Goal: Transaction & Acquisition: Download file/media

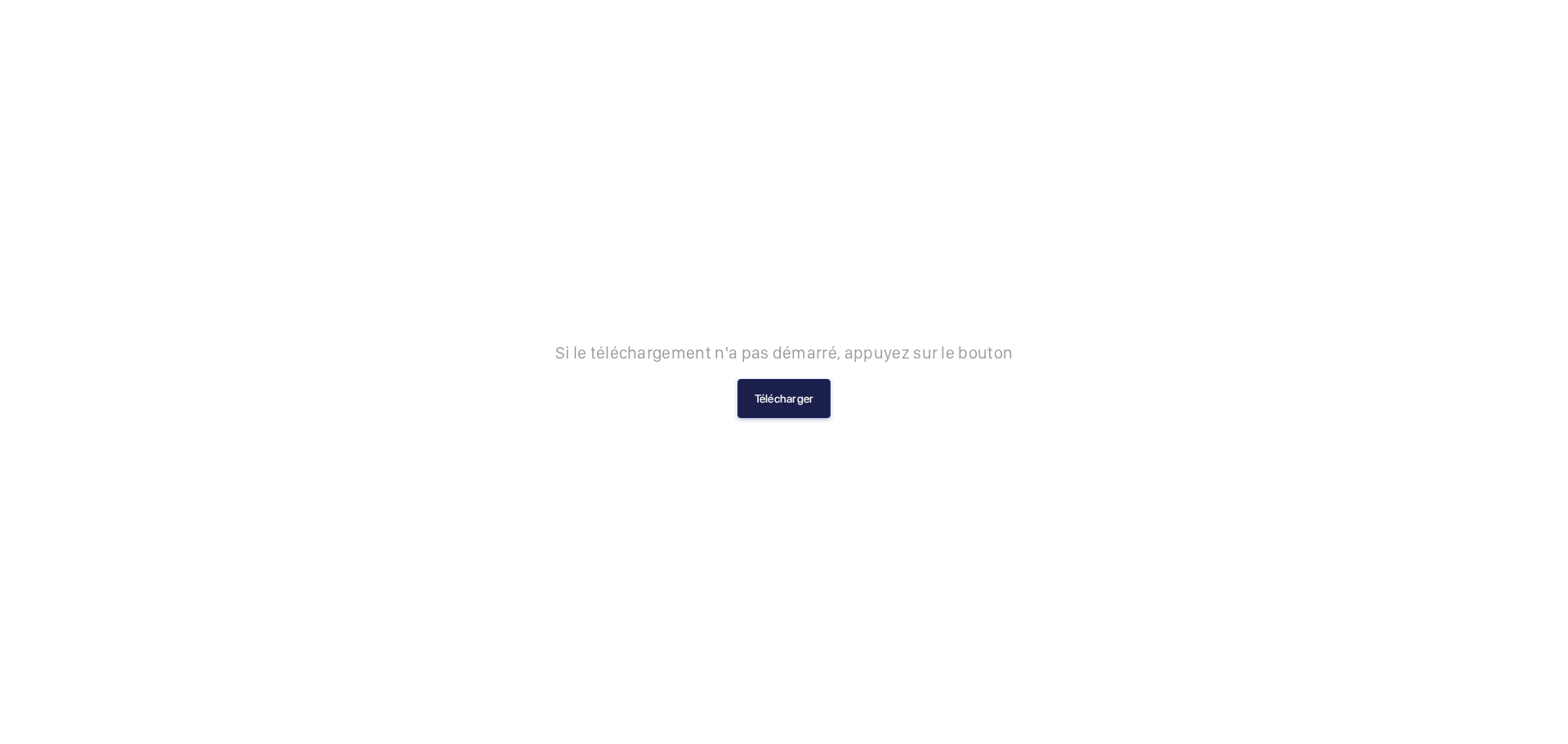
click at [807, 399] on button "Télécharger" at bounding box center [784, 398] width 94 height 39
click at [790, 394] on button "Télécharger" at bounding box center [784, 398] width 94 height 39
